Goal: Feedback & Contribution: Submit feedback/report problem

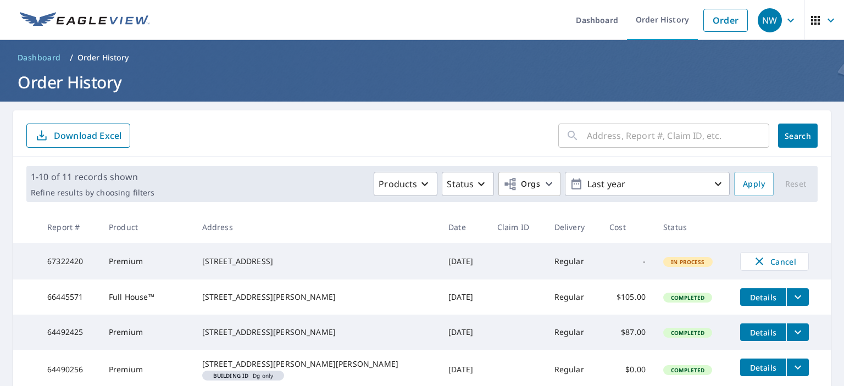
click at [257, 262] on div "300 Hickory Hollow Ln Brenham, TX 77833" at bounding box center [316, 261] width 228 height 11
click at [713, 21] on link "Order" at bounding box center [725, 20] width 44 height 23
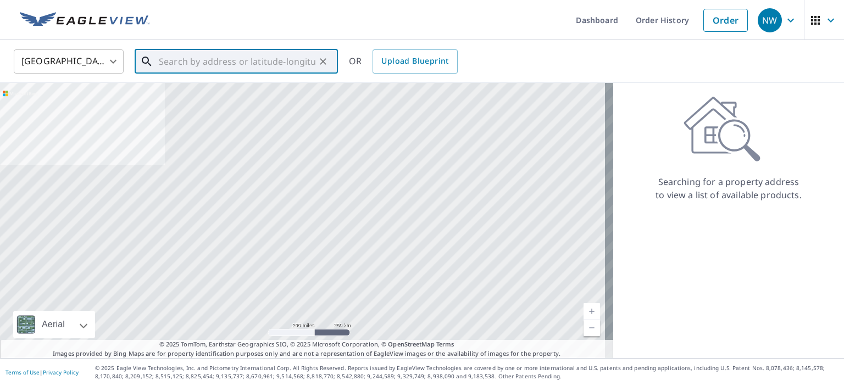
click at [241, 62] on input "text" at bounding box center [237, 61] width 157 height 31
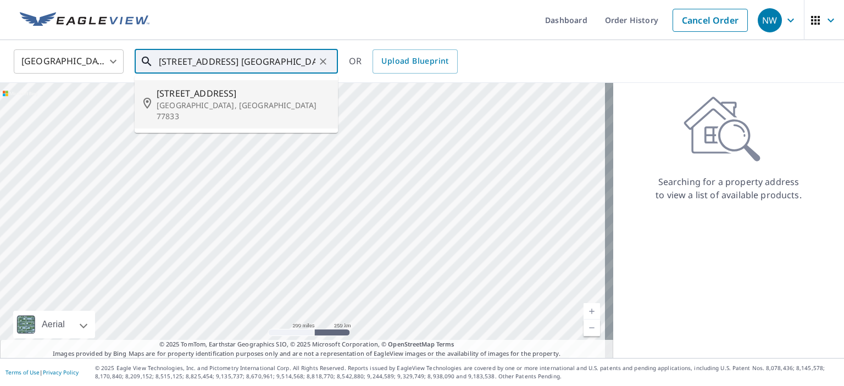
click at [215, 98] on span "407 Hickory Hollow Ln" at bounding box center [243, 93] width 172 height 13
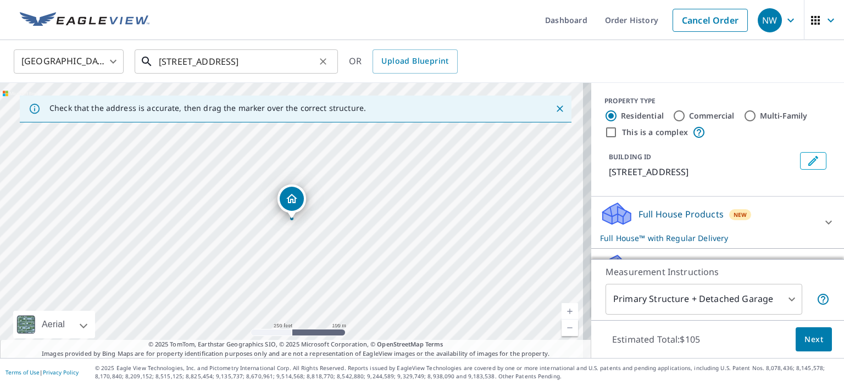
click at [174, 61] on input "407 Hickory Hollow Ln Brenham, TX 77833" at bounding box center [237, 61] width 157 height 31
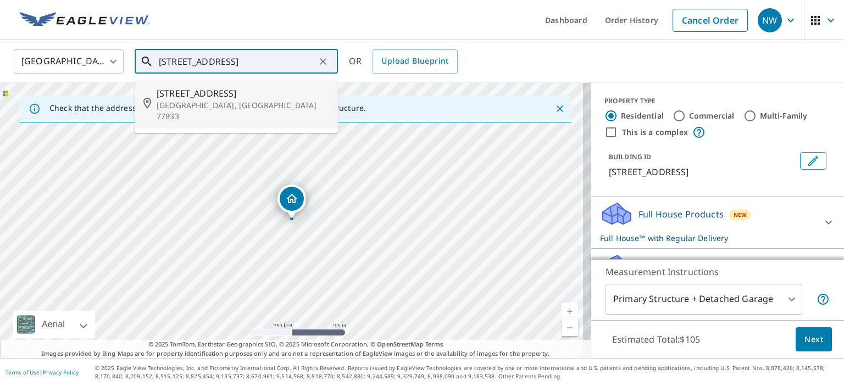
click at [188, 100] on p "Brenham, TX 77833" at bounding box center [243, 111] width 172 height 22
type input "405 Hickory Hollow Ln Brenham, TX 77833"
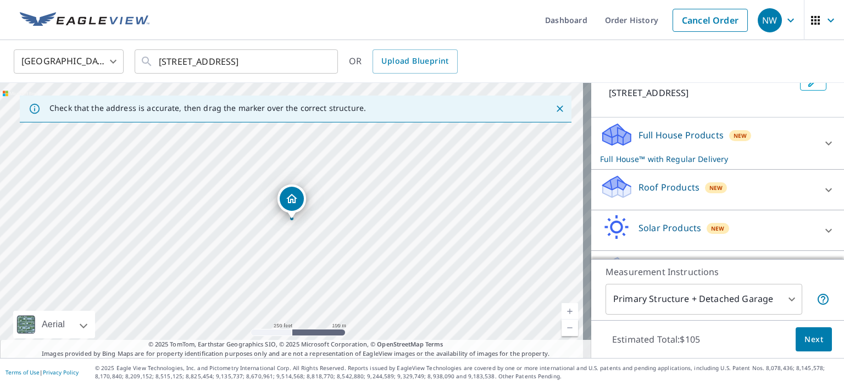
scroll to position [83, 0]
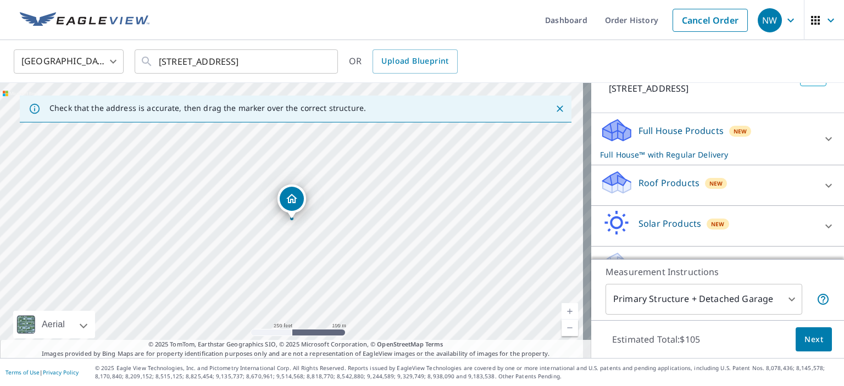
click at [822, 192] on icon at bounding box center [828, 185] width 13 height 13
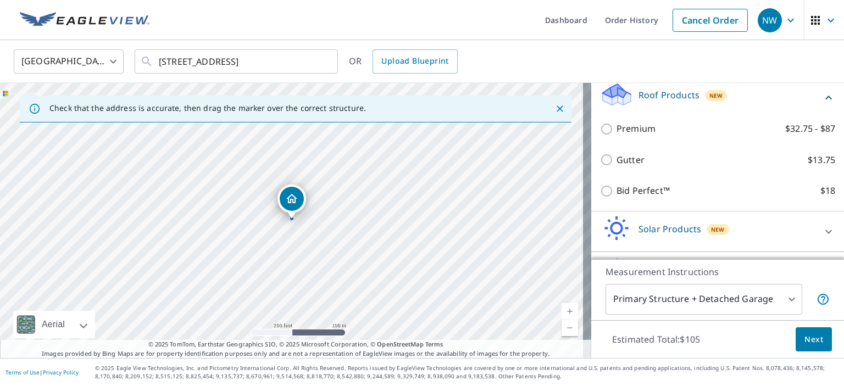
scroll to position [171, 0]
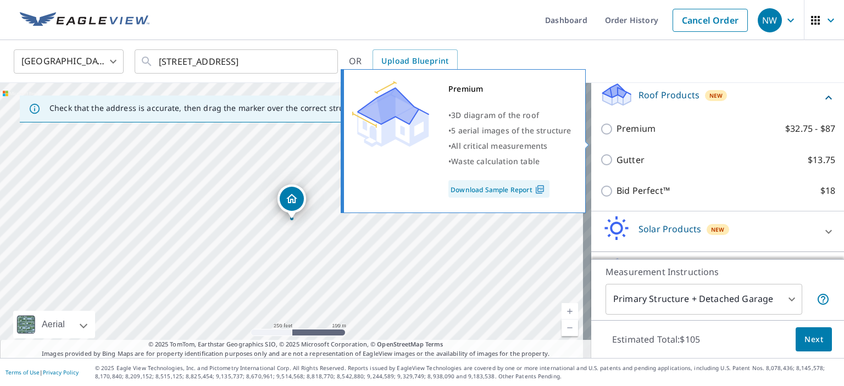
click at [600, 136] on input "Premium $32.75 - $87" at bounding box center [608, 128] width 16 height 13
checkbox input "true"
checkbox input "false"
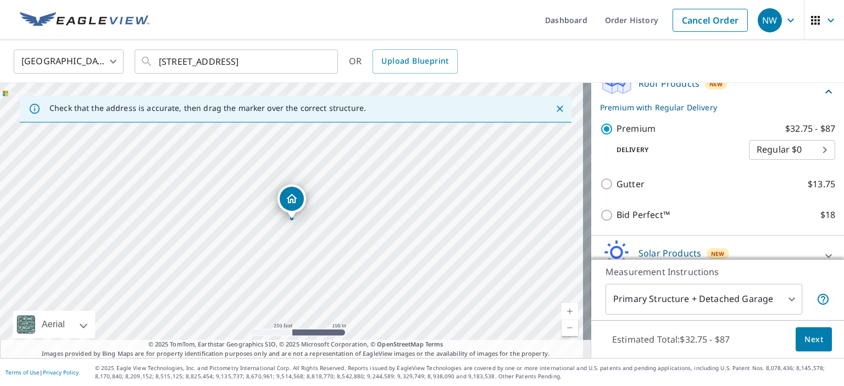
scroll to position [241, 0]
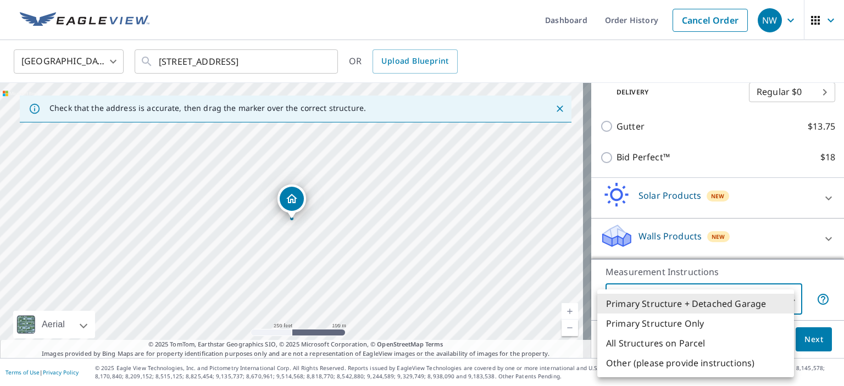
click at [716, 298] on body "NW NW Dashboard Order History Cancel Order NW United States US ​ 405 Hickory Ho…" at bounding box center [422, 193] width 844 height 386
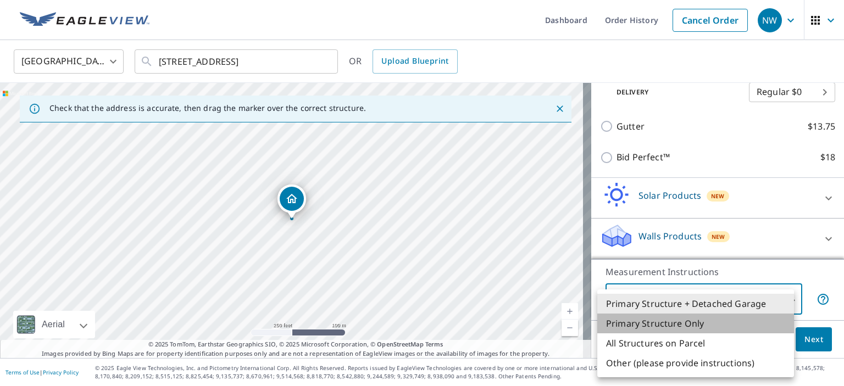
click at [677, 322] on li "Primary Structure Only" at bounding box center [695, 324] width 197 height 20
type input "2"
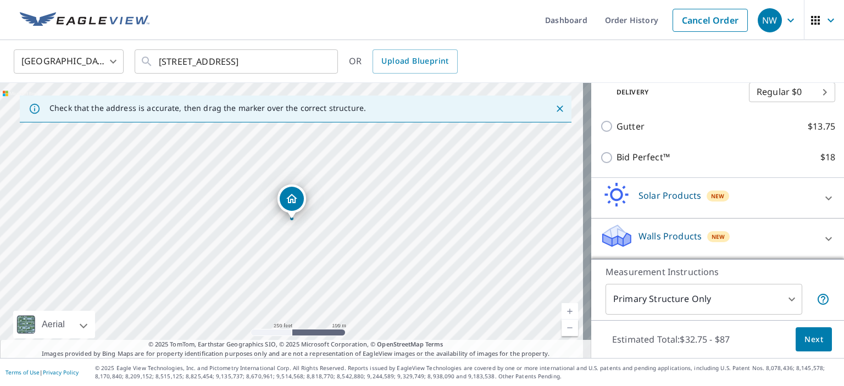
click at [813, 274] on p "Measurement Instructions" at bounding box center [717, 271] width 224 height 13
click at [804, 343] on span "Next" at bounding box center [813, 340] width 19 height 14
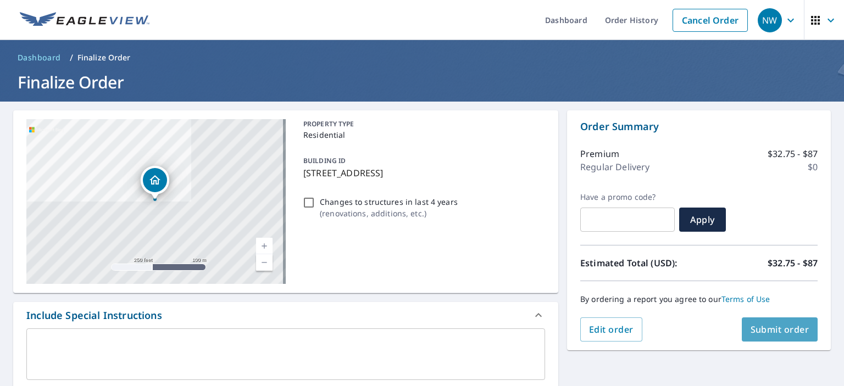
click at [772, 323] on span "Submit order" at bounding box center [779, 329] width 59 height 12
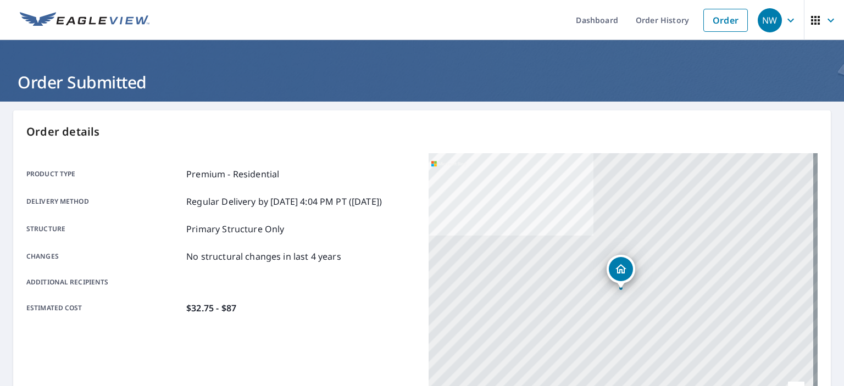
click at [827, 20] on icon "button" at bounding box center [830, 20] width 7 height 4
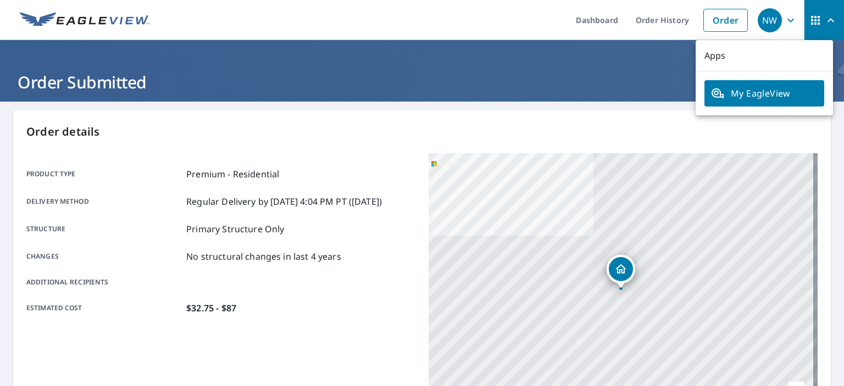
click at [791, 50] on p "Apps" at bounding box center [763, 55] width 137 height 31
click at [645, 23] on link "Order History" at bounding box center [662, 20] width 71 height 40
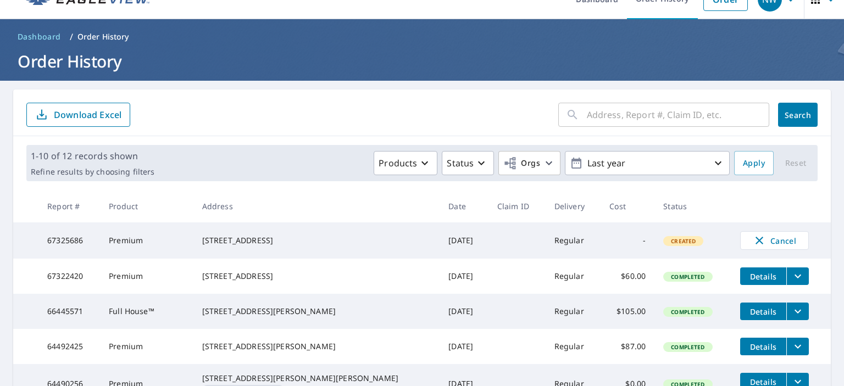
scroll to position [22, 0]
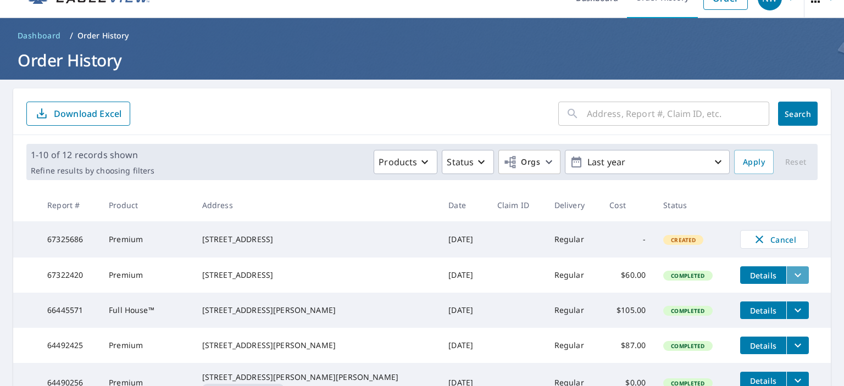
click at [791, 278] on icon "filesDropdownBtn-67322420" at bounding box center [797, 275] width 13 height 13
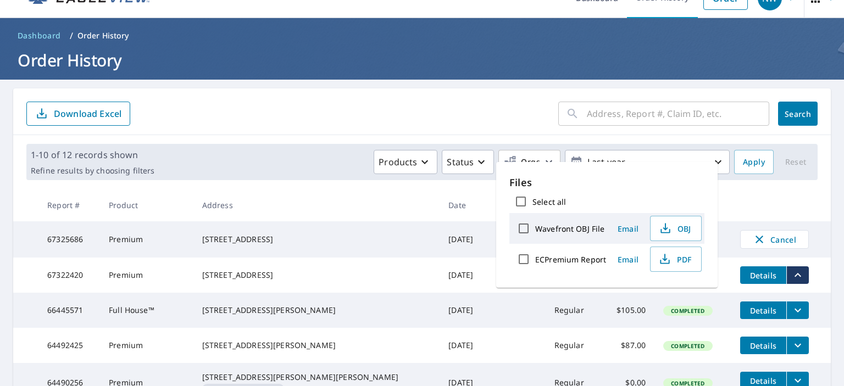
click at [796, 275] on td "Details" at bounding box center [780, 275] width 99 height 35
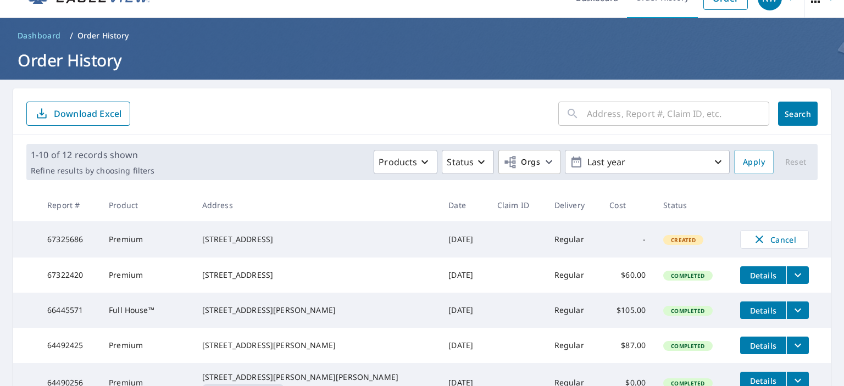
scroll to position [0, 0]
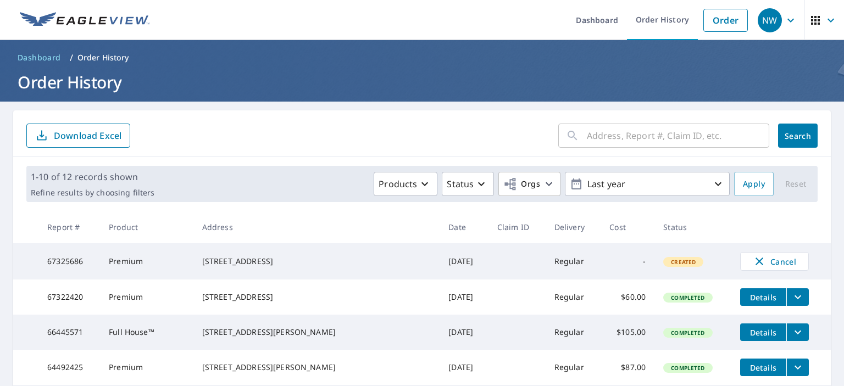
click at [760, 21] on div "NW" at bounding box center [769, 20] width 24 height 24
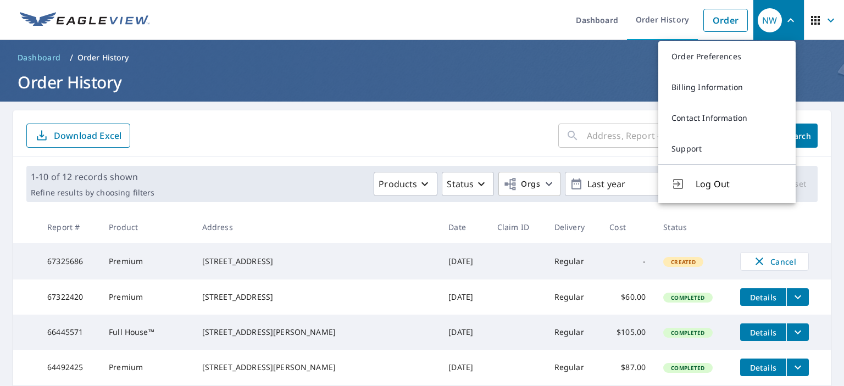
click at [96, 304] on td "67322420" at bounding box center [69, 297] width 62 height 35
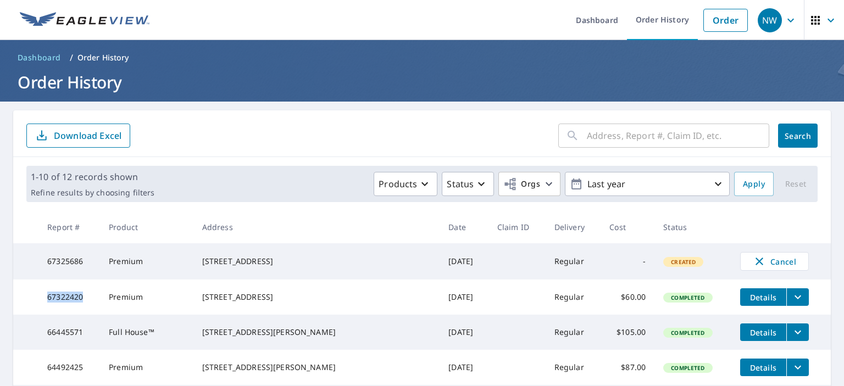
drag, startPoint x: 86, startPoint y: 301, endPoint x: 51, endPoint y: 300, distance: 35.7
click at [51, 300] on td "67322420" at bounding box center [69, 297] width 62 height 35
copy td "67322420"
click at [787, 19] on icon "button" at bounding box center [790, 20] width 7 height 4
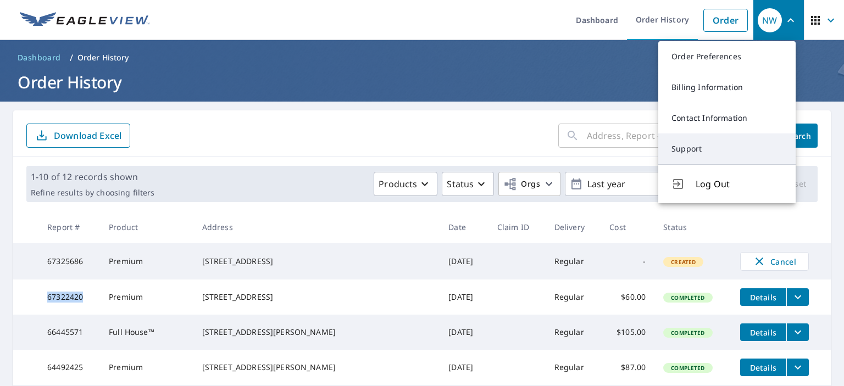
click at [693, 147] on link "Support" at bounding box center [726, 148] width 137 height 31
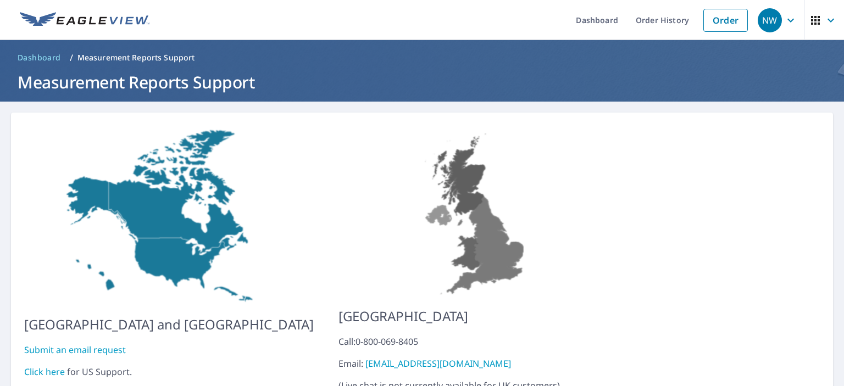
scroll to position [58, 0]
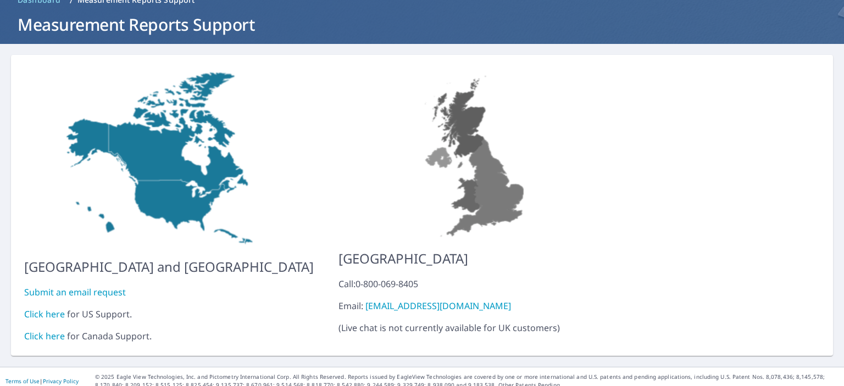
click at [55, 308] on link "Click here" at bounding box center [44, 314] width 41 height 12
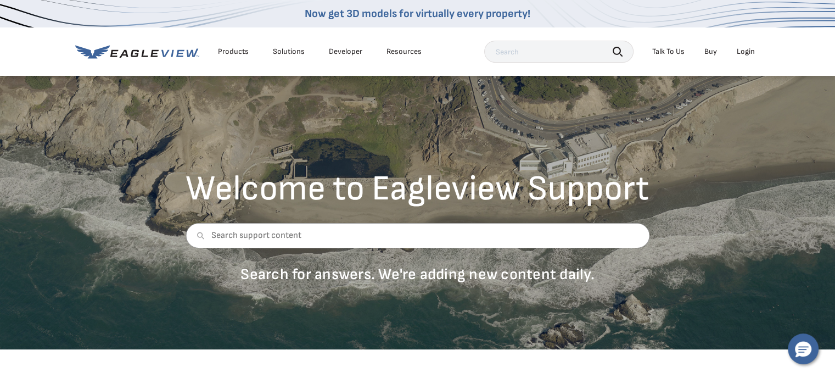
click at [667, 51] on div "Talk To Us" at bounding box center [668, 52] width 32 height 10
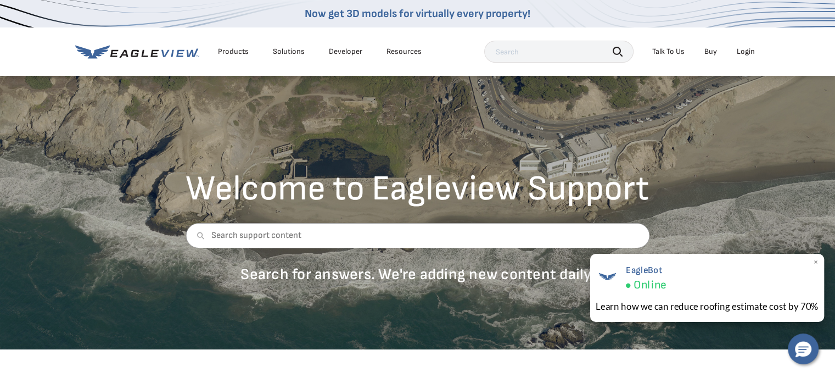
click at [646, 287] on span "Online" at bounding box center [649, 285] width 33 height 14
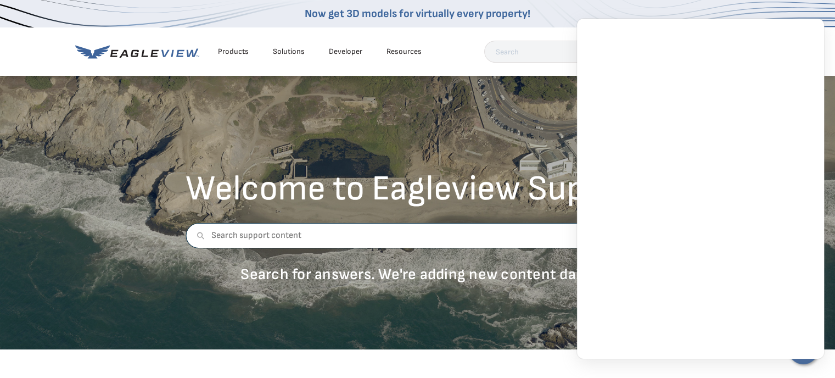
click at [531, 235] on input "text" at bounding box center [418, 235] width 464 height 25
type input "refund"
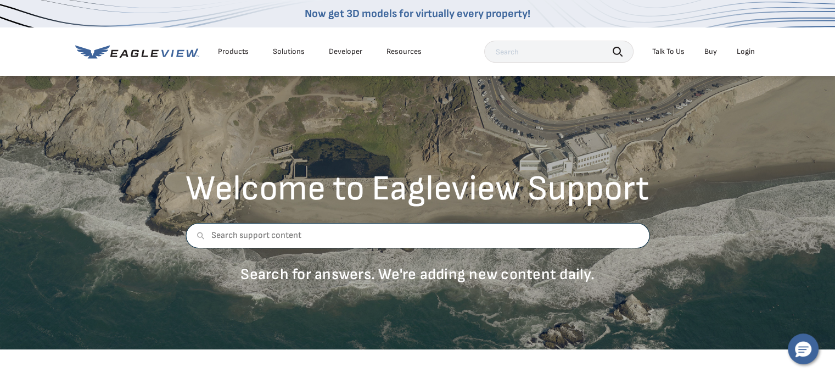
click at [559, 236] on input "text" at bounding box center [418, 235] width 464 height 25
type input "wrong address"
click at [663, 48] on div "Talk To Us" at bounding box center [668, 52] width 32 height 10
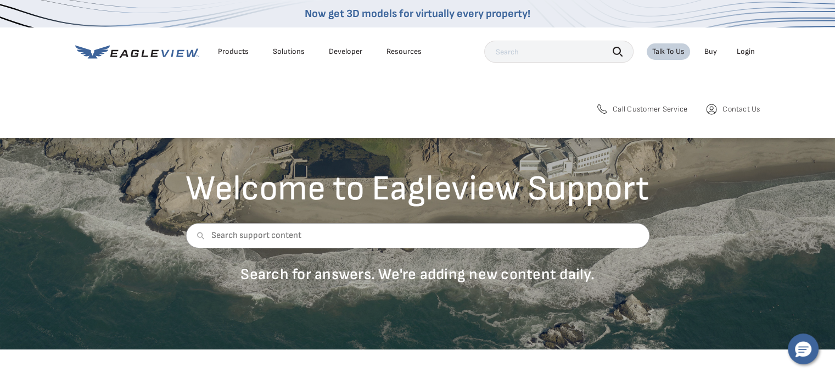
click at [736, 108] on span "Contact Us" at bounding box center [741, 109] width 37 height 10
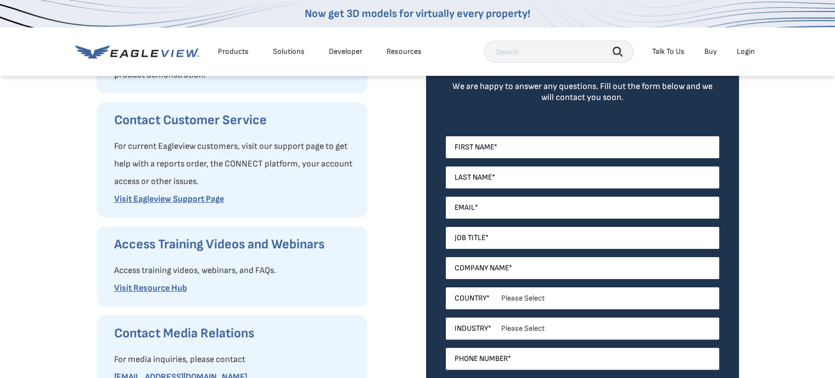
scroll to position [194, 0]
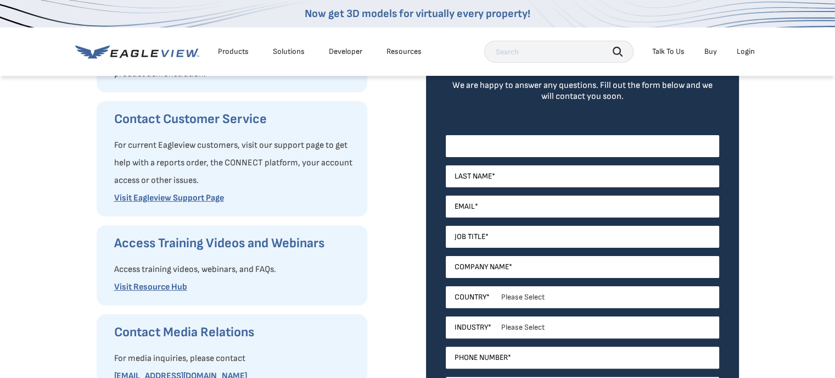
click at [515, 143] on input "First Name *" at bounding box center [582, 146] width 273 height 22
type input "[DEMOGRAPHIC_DATA]"
type input "[PERSON_NAME]"
type input "[EMAIL_ADDRESS][DOMAIN_NAME]"
click at [563, 234] on input "Job Title *" at bounding box center [582, 237] width 273 height 22
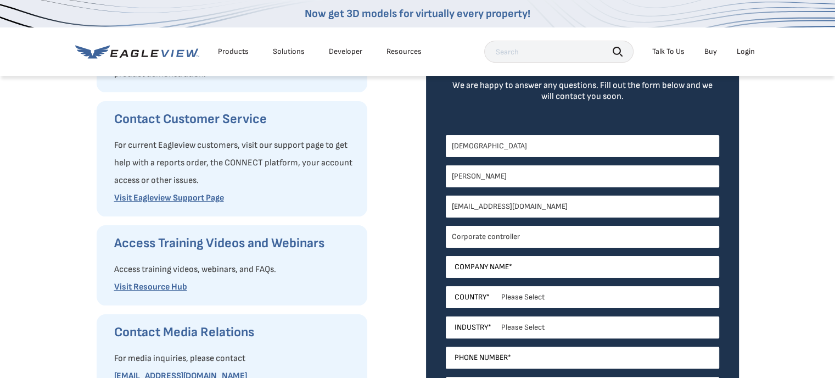
type input "Corporate controller"
type input "[PERSON_NAME] Construction Services Group LLC"
click at [530, 296] on select "Please Select [GEOGRAPHIC_DATA] [GEOGRAPHIC_DATA] [GEOGRAPHIC_DATA] [GEOGRAPHIC…" at bounding box center [582, 297] width 273 height 22
select select "[GEOGRAPHIC_DATA]"
click at [446, 286] on select "Please Select [GEOGRAPHIC_DATA] [GEOGRAPHIC_DATA] [GEOGRAPHIC_DATA] [GEOGRAPHIC…" at bounding box center [582, 297] width 273 height 22
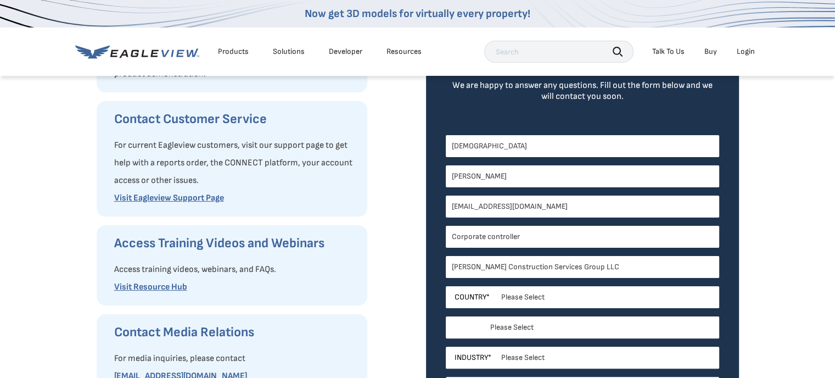
click at [523, 326] on select "Please Select [US_STATE] [US_STATE] [GEOGRAPHIC_DATA] [US_STATE] [US_STATE] [GE…" at bounding box center [582, 327] width 273 height 22
select select "[US_STATE]"
click at [446, 316] on select "Please Select [US_STATE] [US_STATE] [GEOGRAPHIC_DATA] [US_STATE] [US_STATE] [GE…" at bounding box center [582, 327] width 273 height 22
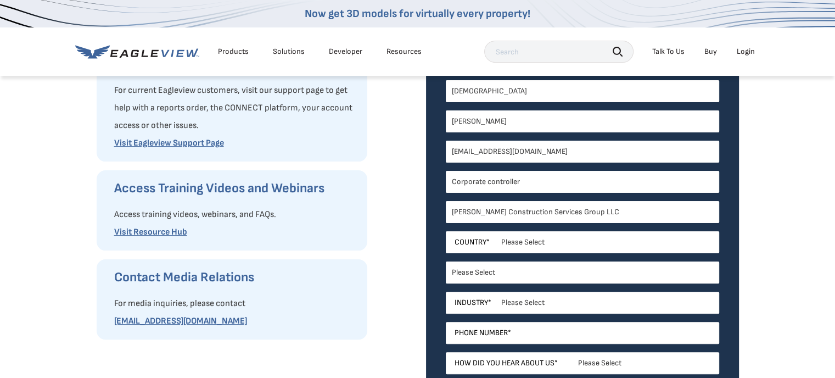
scroll to position [254, 0]
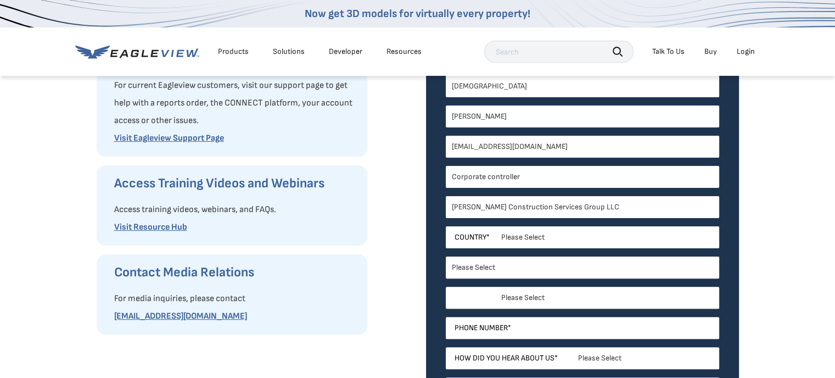
click at [575, 289] on select "Please Select Architects & Engineering Construction Electric/Gas Utilities Gove…" at bounding box center [582, 298] width 273 height 22
select select "Construction"
click at [446, 287] on select "Please Select Architects & Engineering Construction Electric/Gas Utilities Gove…" at bounding box center [582, 298] width 273 height 22
click at [521, 327] on input "Phone Number *" at bounding box center [582, 328] width 273 height 22
click at [522, 325] on input "Phone Number *" at bounding box center [582, 328] width 273 height 22
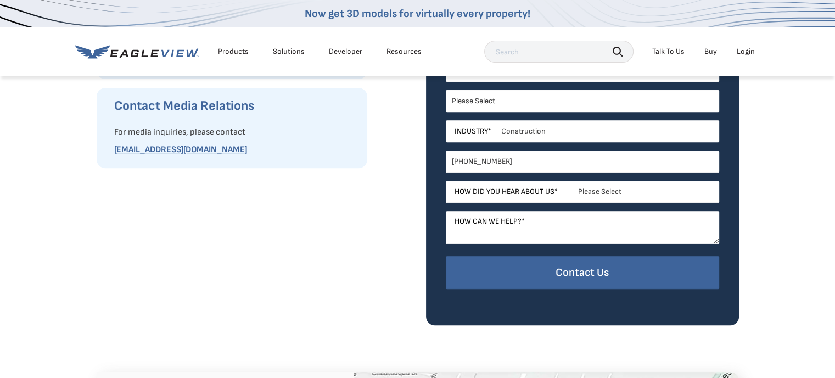
scroll to position [409, 0]
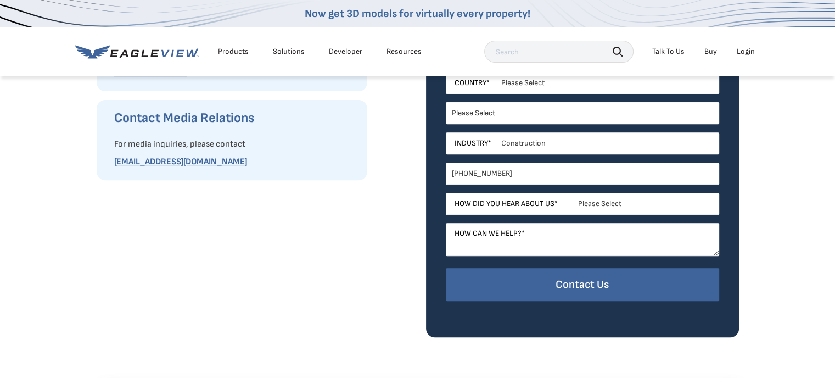
type input "[PHONE_NUMBER]"
click at [609, 197] on select "Please Select Search Engine Social Media Word of Mouth Podcast Online Advertise…" at bounding box center [582, 204] width 273 height 22
select select "Other"
click at [446, 193] on select "Please Select Search Engine Social Media Word of Mouth Podcast Online Advertise…" at bounding box center [582, 204] width 273 height 22
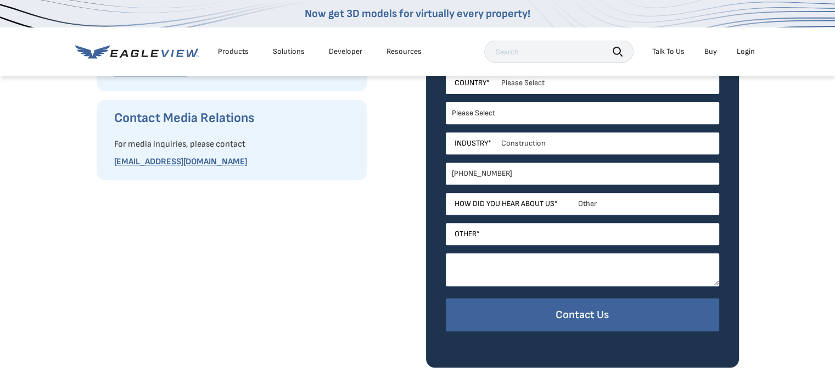
click at [529, 264] on textarea "How can we help? *" at bounding box center [582, 269] width 273 height 33
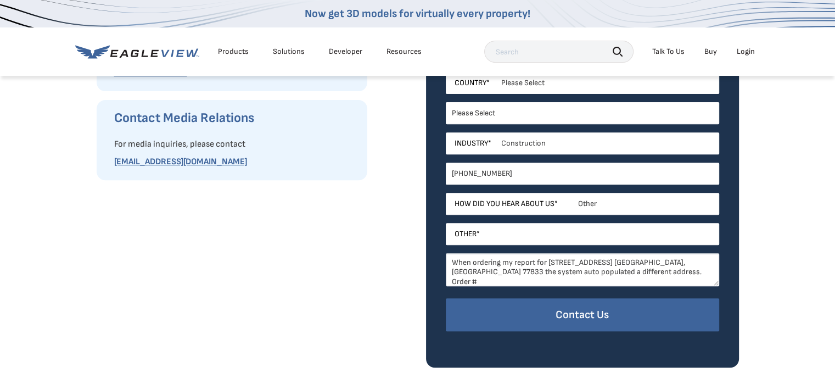
paste textarea "67322420"
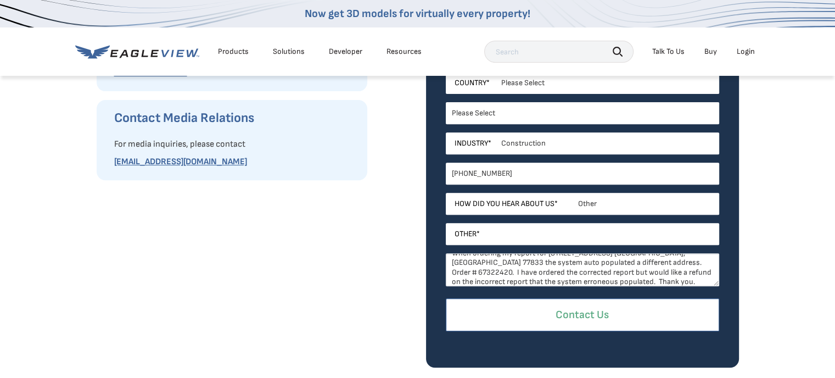
type textarea "When ordering my report for [STREET_ADDRESS] [GEOGRAPHIC_DATA], [GEOGRAPHIC_DAT…"
click at [584, 314] on input "Contact Us" at bounding box center [582, 314] width 273 height 33
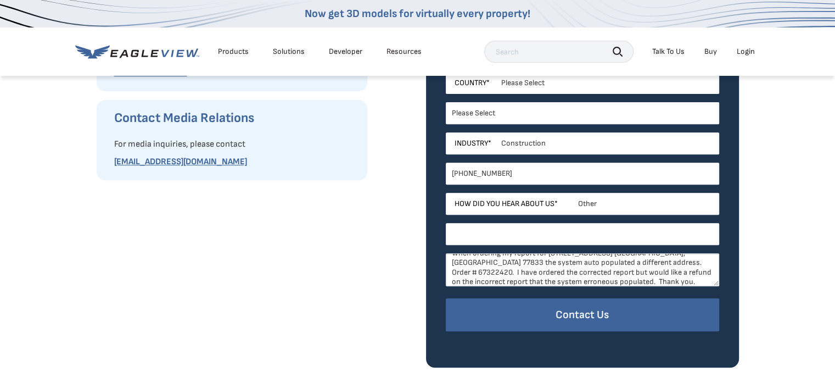
click at [523, 235] on input "Other *" at bounding box center [582, 234] width 273 height 22
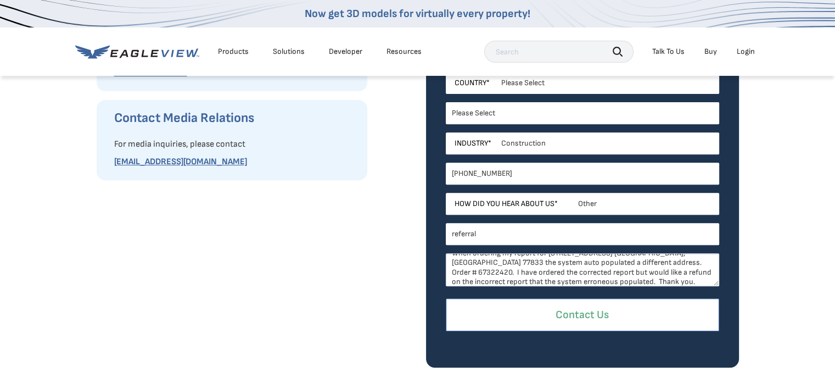
type input "referral"
click at [576, 307] on input "Contact Us" at bounding box center [582, 314] width 273 height 33
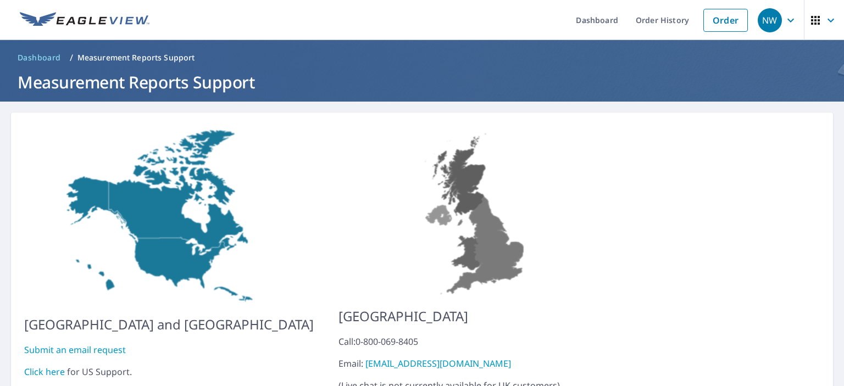
scroll to position [58, 0]
